Goal: Information Seeking & Learning: Learn about a topic

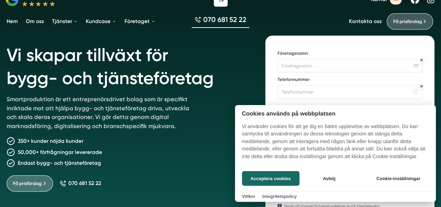
scroll to position [70, 0]
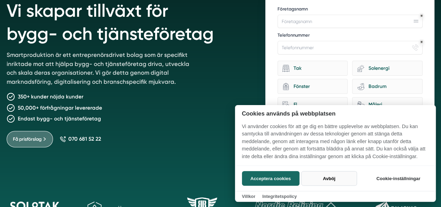
click at [319, 179] on button "Avböj" at bounding box center [328, 178] width 55 height 15
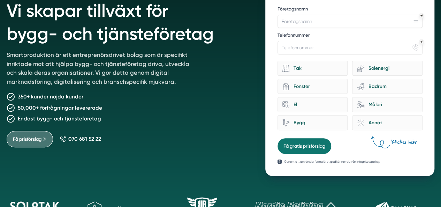
click at [156, 59] on p "Smartproduktion är ett entreprenörsdrivet bolag som är specifikt inriktade mot …" at bounding box center [102, 70] width 191 height 38
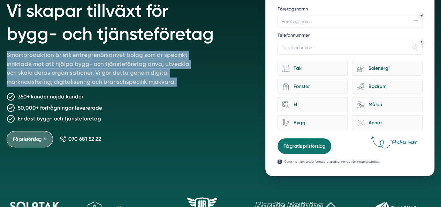
click at [156, 59] on p "Smartproduktion är ett entreprenörsdrivet bolag som är specifikt inriktade mot …" at bounding box center [102, 70] width 191 height 38
click at [163, 81] on p "Smartproduktion är ett entreprenörsdrivet bolag som är specifikt inriktade mot …" at bounding box center [102, 70] width 191 height 38
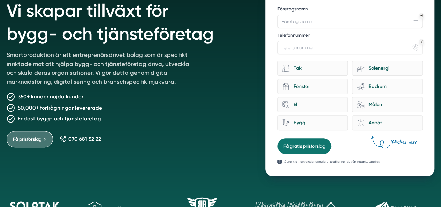
click at [169, 96] on div "350+ kunder nöjda kunder" at bounding box center [128, 96] width 243 height 8
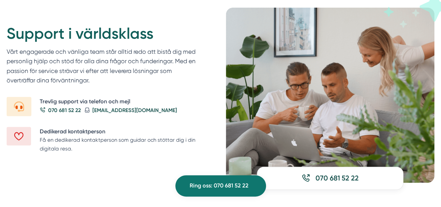
scroll to position [836, 0]
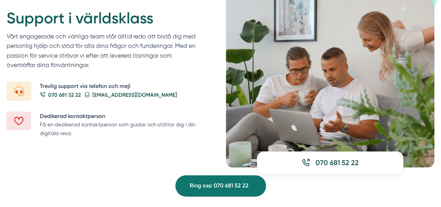
click at [91, 41] on p "Vårt engagerade och vänliga team står alltid redo att bistå dig med personlig h…" at bounding box center [103, 52] width 193 height 41
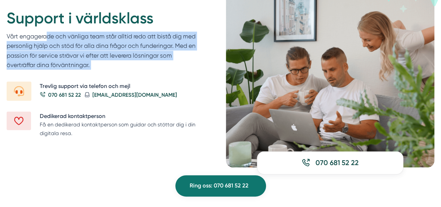
click at [91, 41] on p "Vårt engagerade och vänliga team står alltid redo att bistå dig med personlig h…" at bounding box center [103, 52] width 193 height 41
click at [130, 46] on p "Vårt engagerade och vänliga team står alltid redo att bistå dig med personlig h…" at bounding box center [103, 52] width 193 height 41
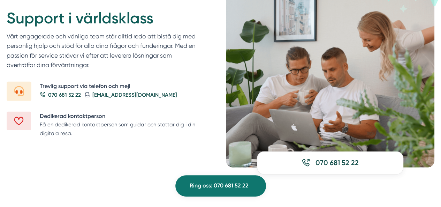
drag, startPoint x: 163, startPoint y: 21, endPoint x: 132, endPoint y: 62, distance: 51.4
click at [132, 62] on div "Support i världsklass Vårt engagerade och vänliga team står alltid redo att bis…" at bounding box center [103, 45] width 193 height 74
click at [132, 62] on p "Vårt engagerade och vänliga team står alltid redo att bistå dig med personlig h…" at bounding box center [103, 52] width 193 height 41
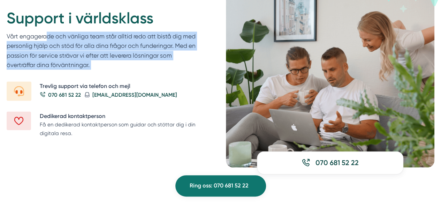
click at [132, 62] on p "Vårt engagerade och vänliga team står alltid redo att bistå dig med personlig h…" at bounding box center [103, 52] width 193 height 41
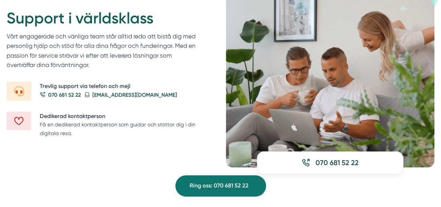
click at [156, 28] on h2 "Support i världsklass" at bounding box center [103, 20] width 193 height 24
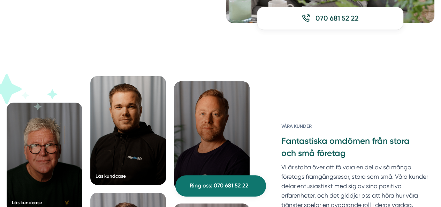
scroll to position [1045, 0]
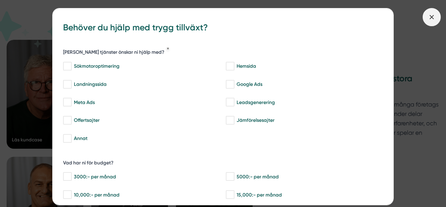
click at [428, 20] on icon at bounding box center [432, 17] width 8 height 8
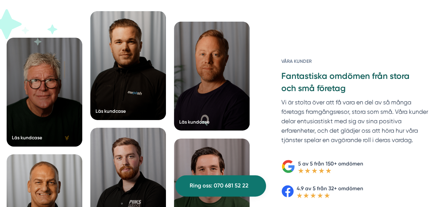
scroll to position [1080, 0]
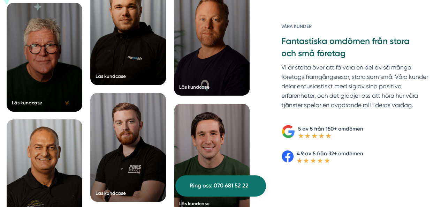
drag, startPoint x: 380, startPoint y: 55, endPoint x: 411, endPoint y: 102, distance: 56.9
click at [411, 102] on div "Våra kunder Fantastiska omdömen från stora och små företag Vi är stolta över at…" at bounding box center [357, 68] width 153 height 90
click at [411, 102] on p "Vi är stolta över att få vara en del av så många företags framgångsresor, stora…" at bounding box center [357, 88] width 153 height 51
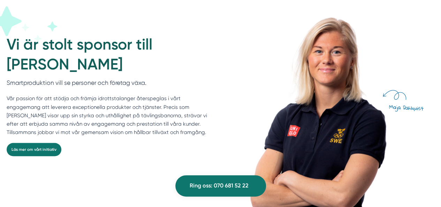
scroll to position [1846, 0]
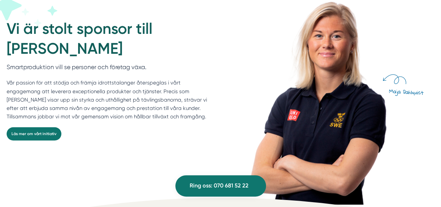
drag, startPoint x: 165, startPoint y: 65, endPoint x: 175, endPoint y: 118, distance: 54.1
click at [175, 118] on div "Smartproduktion vill se personer och företag växa. Vår passion för att stödja o…" at bounding box center [107, 94] width 201 height 64
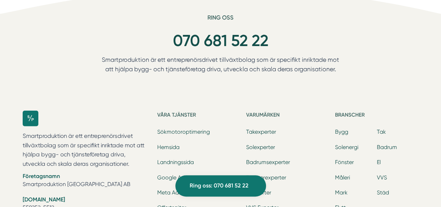
scroll to position [2055, 0]
drag, startPoint x: 303, startPoint y: 46, endPoint x: 343, endPoint y: 71, distance: 47.3
click at [343, 71] on div "Ring oss 070 681 52 22 Smartproduktion är ett entreprenörsdrivet tillväxtbolag …" at bounding box center [220, 55] width 254 height 83
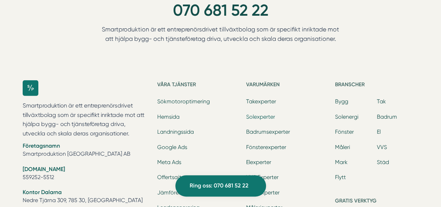
scroll to position [2125, 0]
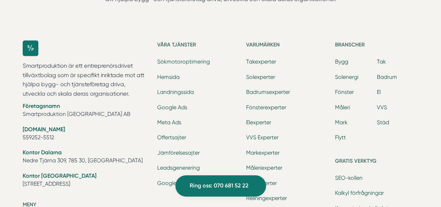
click at [122, 67] on p "Smartproduktion är ett entreprenörsdrivet tillväxtbolag som är specifikt inrikt…" at bounding box center [86, 79] width 126 height 37
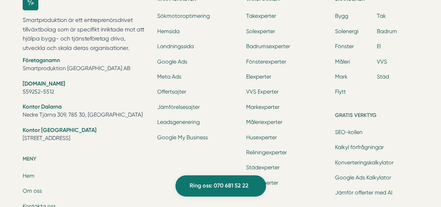
scroll to position [2160, 0]
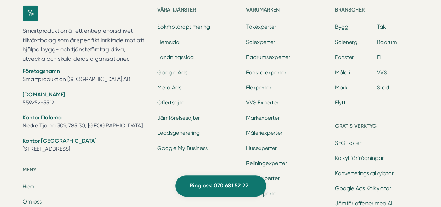
click at [89, 76] on li "Företagsnamn Smartproduktion Sverige AB" at bounding box center [86, 76] width 126 height 18
copy ul "Smartproduktion [GEOGRAPHIC_DATA] AB"
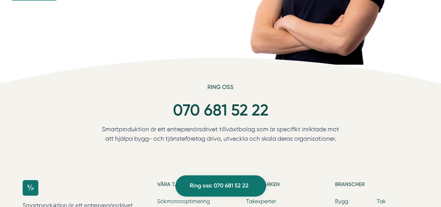
click at [147, 113] on div "070 681 52 22" at bounding box center [220, 110] width 254 height 29
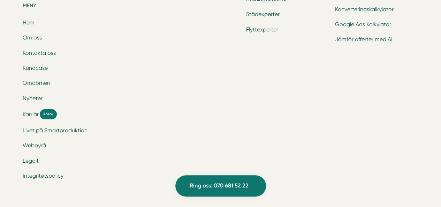
scroll to position [2314, 0]
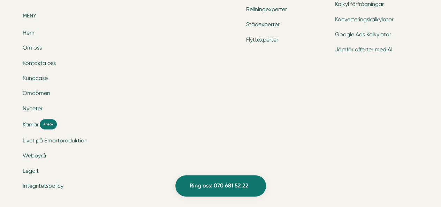
click at [35, 122] on span "Karriär" at bounding box center [31, 124] width 16 height 8
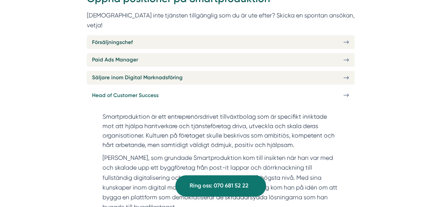
scroll to position [279, 0]
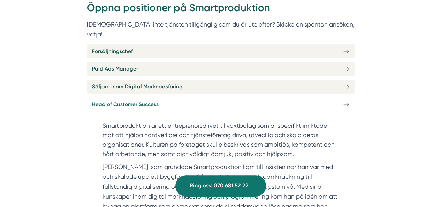
click at [176, 97] on link "Head of Customer Success" at bounding box center [221, 104] width 268 height 14
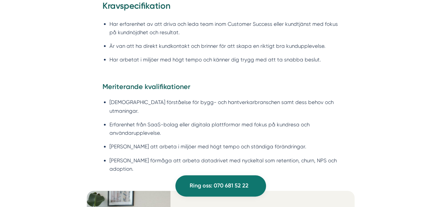
scroll to position [697, 0]
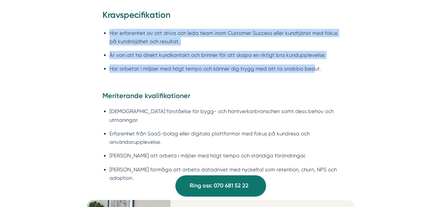
drag, startPoint x: 304, startPoint y: 21, endPoint x: 311, endPoint y: 70, distance: 49.4
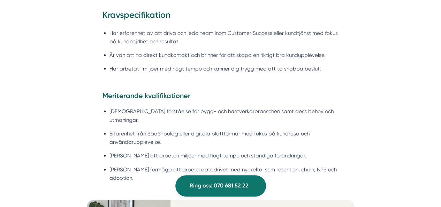
click at [311, 71] on li "Har arbetat i miljöer med högt tempo och känner dig trygg med att ta snabba bes…" at bounding box center [223, 68] width 229 height 8
click at [263, 110] on li "God förståelse för bygg- och hantverkarbranschen samt dess behov och utmaningar." at bounding box center [223, 115] width 229 height 17
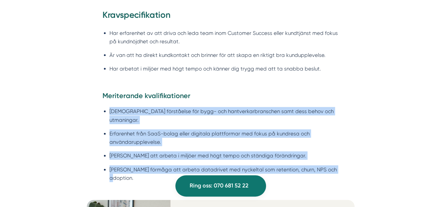
drag, startPoint x: 264, startPoint y: 101, endPoint x: 373, endPoint y: 171, distance: 129.4
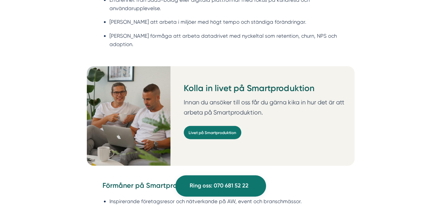
scroll to position [836, 0]
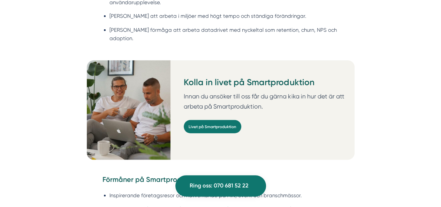
drag, startPoint x: 286, startPoint y: 12, endPoint x: 330, endPoint y: 24, distance: 45.7
click at [325, 25] on ul "God förståelse för bygg- och hantverkarbranschen samt dess behov och utmaningar…" at bounding box center [220, 6] width 236 height 87
click at [330, 26] on li "Stark förmåga att arbeta datadrivet med nyckeltal som retention, churn, NPS och…" at bounding box center [223, 34] width 229 height 17
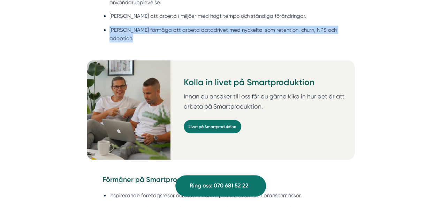
click at [330, 26] on li "Stark förmåga att arbeta datadrivet med nyckeltal som retention, churn, NPS och…" at bounding box center [223, 34] width 229 height 17
click at [346, 27] on div "Meriterande kvalifikationer God förståelse för bygg- och hantverkarbranschen sa…" at bounding box center [221, 6] width 268 height 109
drag, startPoint x: 350, startPoint y: 33, endPoint x: 354, endPoint y: 41, distance: 8.7
click at [350, 33] on div "Meriterande kvalifikationer God förståelse för bygg- och hantverkarbranschen sa…" at bounding box center [221, 6] width 268 height 109
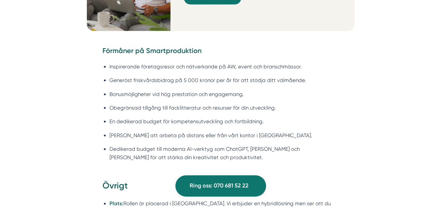
scroll to position [975, 0]
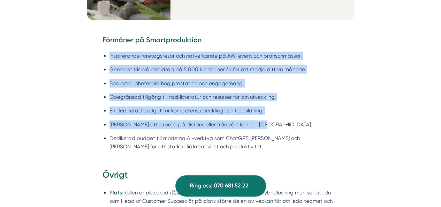
drag, startPoint x: 229, startPoint y: 23, endPoint x: 283, endPoint y: 110, distance: 101.5
click at [283, 110] on div "Förmåner på Smartproduktion Inspirerande företagsresor och nätverkande på AW, e…" at bounding box center [220, 96] width 236 height 123
click at [282, 120] on li "[PERSON_NAME] att arbeta på distans eller från vårt kontor i [GEOGRAPHIC_DATA]." at bounding box center [223, 124] width 229 height 8
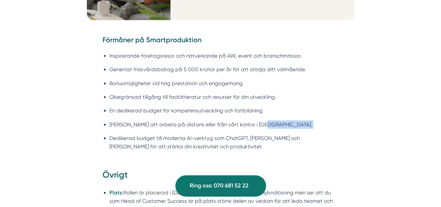
click at [282, 120] on li "[PERSON_NAME] att arbeta på distans eller från vårt kontor i [GEOGRAPHIC_DATA]." at bounding box center [223, 124] width 229 height 8
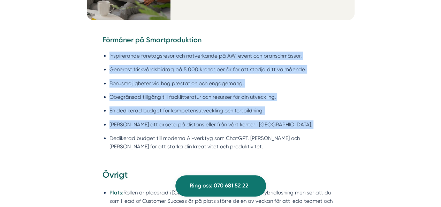
drag, startPoint x: 282, startPoint y: 110, endPoint x: 285, endPoint y: 36, distance: 74.3
click at [285, 47] on ul "Inspirerande företagsresor och nätverkande på AW, event och branschmässor. Gene…" at bounding box center [220, 102] width 236 height 111
click at [285, 52] on li "Inspirerande företagsresor och nätverkande på AW, event och branschmässor." at bounding box center [223, 56] width 229 height 8
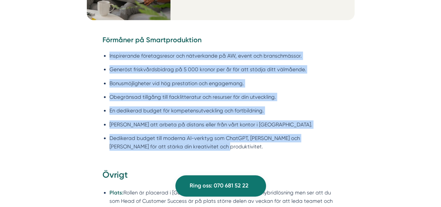
drag, startPoint x: 283, startPoint y: 36, endPoint x: 291, endPoint y: 147, distance: 111.1
click at [292, 148] on div "Förmåner på Smartproduktion Inspirerande företagsresor och nätverkande på AW, e…" at bounding box center [221, 101] width 268 height 133
click at [291, 142] on div "Förmåner på Smartproduktion Inspirerande företagsresor och nätverkande på AW, e…" at bounding box center [221, 101] width 268 height 133
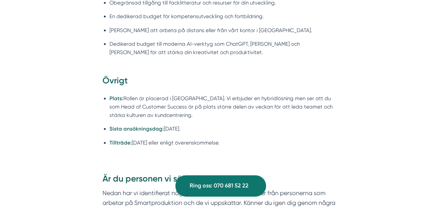
scroll to position [1115, 0]
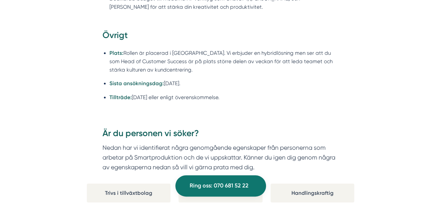
drag, startPoint x: 159, startPoint y: 24, endPoint x: 272, endPoint y: 85, distance: 128.6
click at [272, 85] on div "Övrigt Plats: Rollen är placerad i Stockholm. Vi erbjuder en hybridlösning men …" at bounding box center [220, 69] width 236 height 80
click at [272, 93] on li "Tillträde: Oktober 2025 eller enligt överenskommelse." at bounding box center [223, 97] width 229 height 8
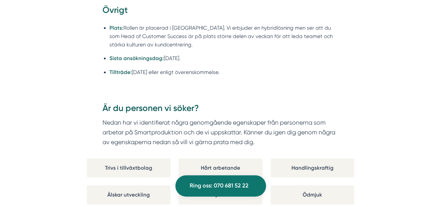
scroll to position [1219, 0]
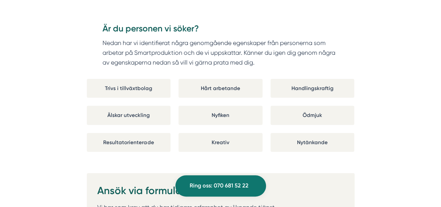
click at [141, 79] on div "Trivs i tillväxtbolag" at bounding box center [129, 88] width 84 height 19
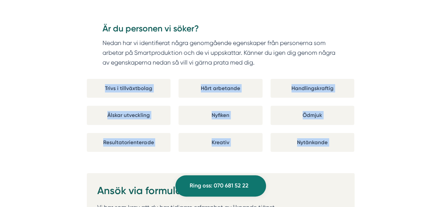
drag, startPoint x: 141, startPoint y: 70, endPoint x: 346, endPoint y: 136, distance: 215.3
click at [346, 136] on div "Är du personen vi söker? Nedan har vi identifierat några genomgående egenskaper…" at bounding box center [221, 87] width 268 height 145
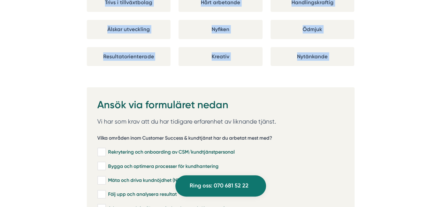
scroll to position [1359, 0]
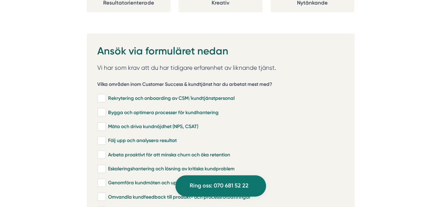
click at [278, 63] on p "Vi har som krav att du har tidigare erfarenhet av liknande tjänst." at bounding box center [220, 68] width 246 height 10
